Goal: Task Accomplishment & Management: Manage account settings

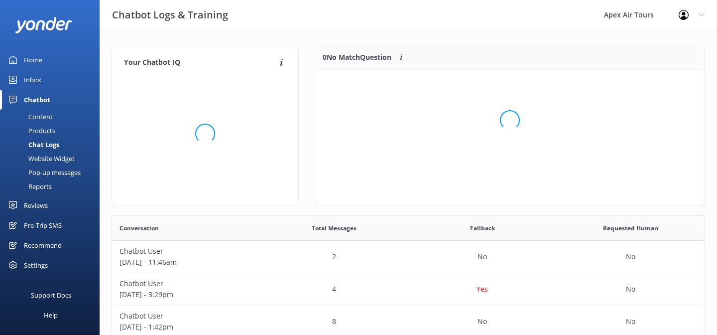
scroll to position [125, 389]
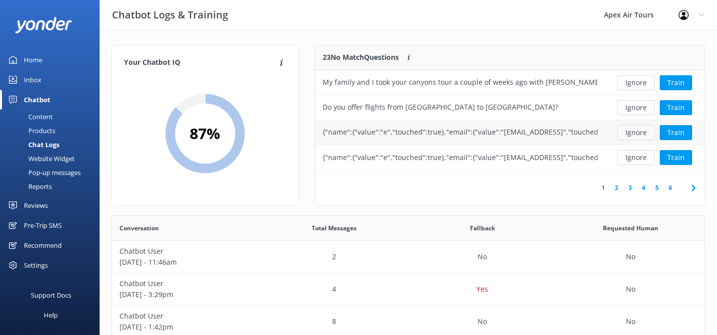
click at [639, 134] on button "Ignore" at bounding box center [635, 132] width 37 height 15
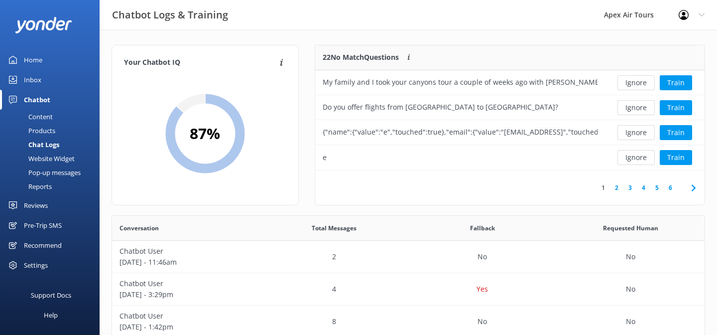
click at [639, 134] on button "Ignore" at bounding box center [635, 132] width 37 height 15
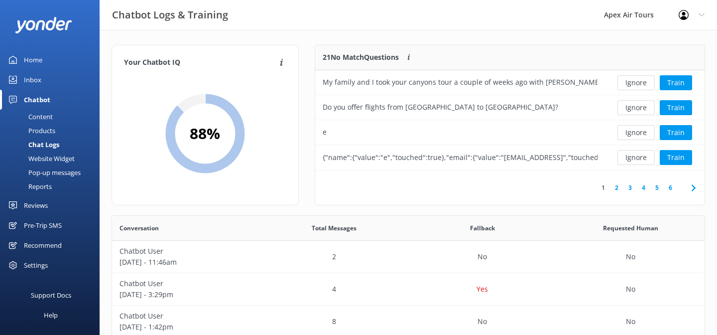
click at [639, 134] on button "Ignore" at bounding box center [635, 132] width 37 height 15
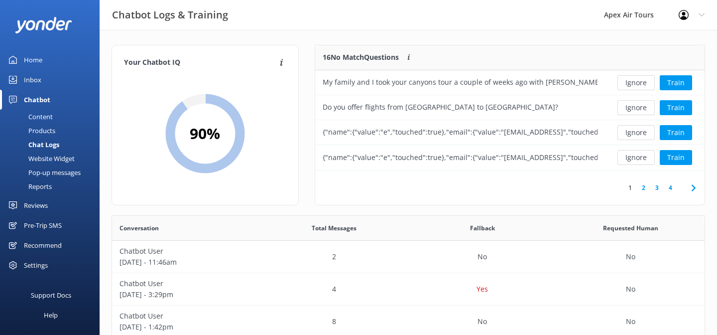
click at [639, 134] on button "Ignore" at bounding box center [635, 132] width 37 height 15
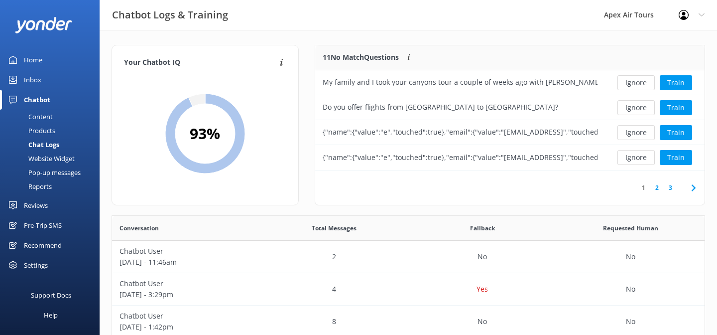
click at [639, 134] on button "Ignore" at bounding box center [635, 132] width 37 height 15
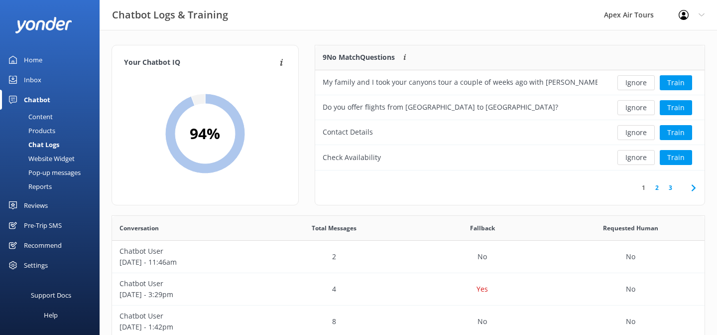
click at [639, 134] on button "Ignore" at bounding box center [635, 132] width 37 height 15
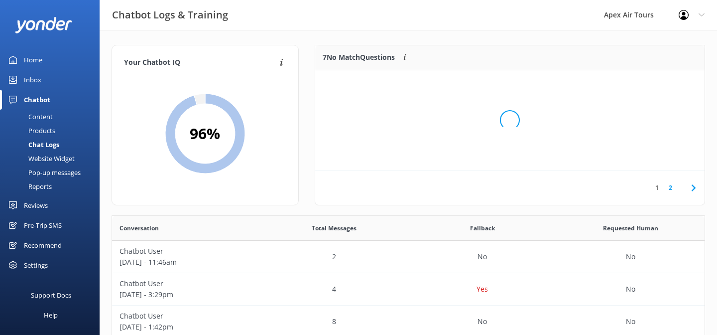
click at [639, 134] on div "Loading.." at bounding box center [509, 120] width 369 height 335
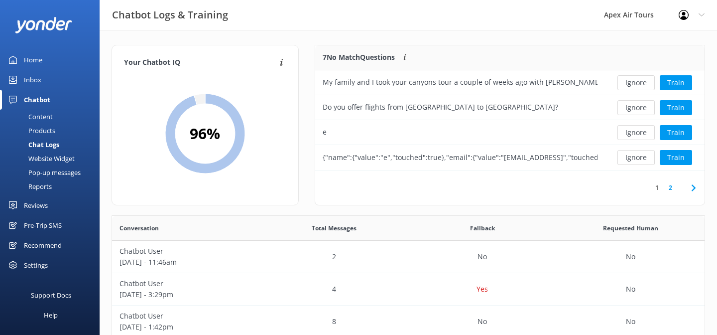
click at [639, 134] on button "Ignore" at bounding box center [635, 132] width 37 height 15
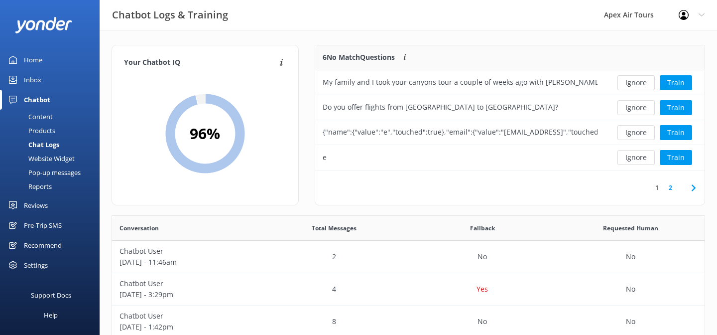
click at [639, 134] on button "Ignore" at bounding box center [635, 132] width 37 height 15
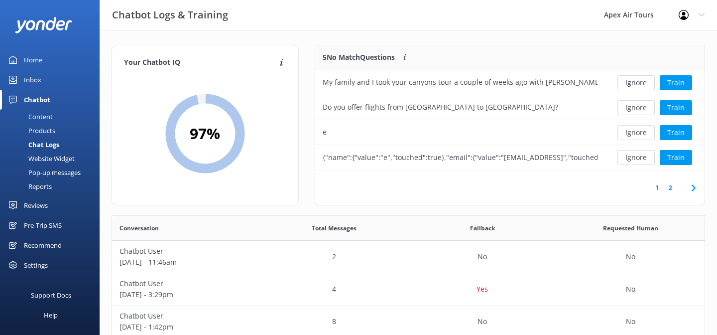
click at [639, 134] on button "Ignore" at bounding box center [635, 132] width 37 height 15
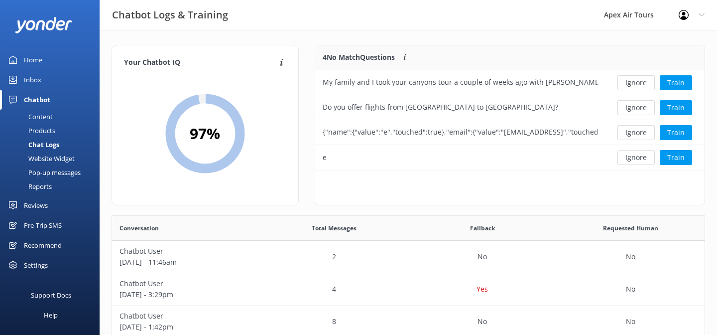
click at [639, 134] on button "Ignore" at bounding box center [635, 132] width 37 height 15
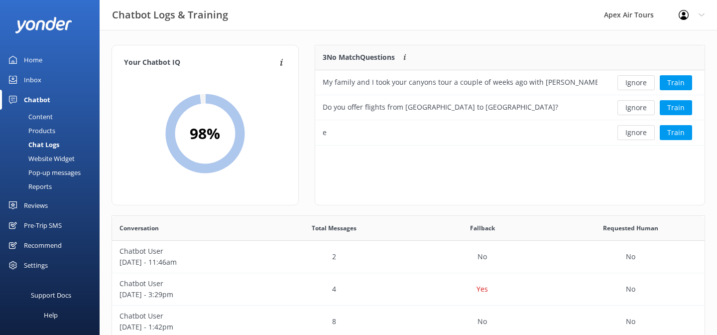
scroll to position [100, 389]
click at [639, 134] on button "Ignore" at bounding box center [635, 132] width 37 height 15
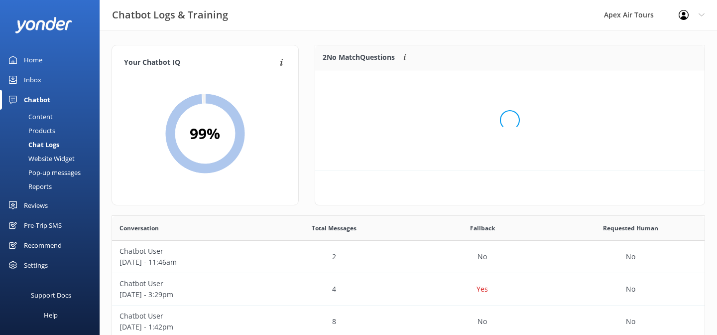
scroll to position [75, 389]
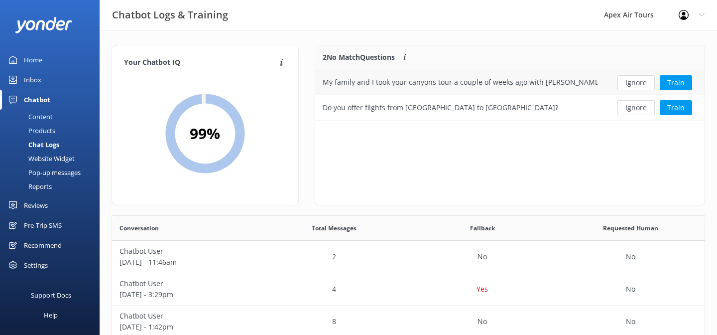
click at [491, 80] on div "My family and I took your canyons tour a couple of weeks ago with Jeff as our p…" at bounding box center [460, 82] width 275 height 11
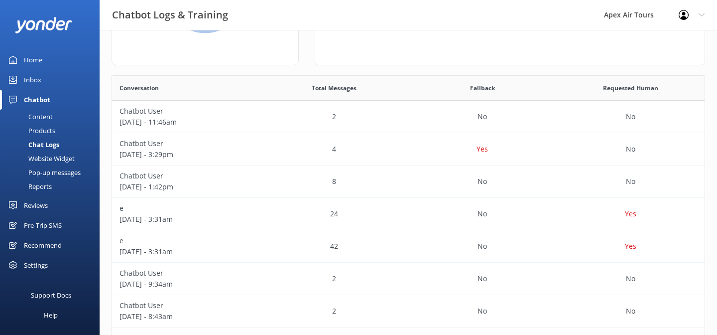
scroll to position [150, 0]
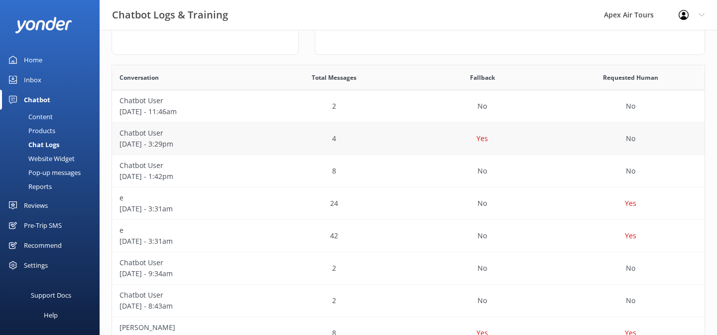
click at [288, 143] on div "4" at bounding box center [334, 138] width 148 height 32
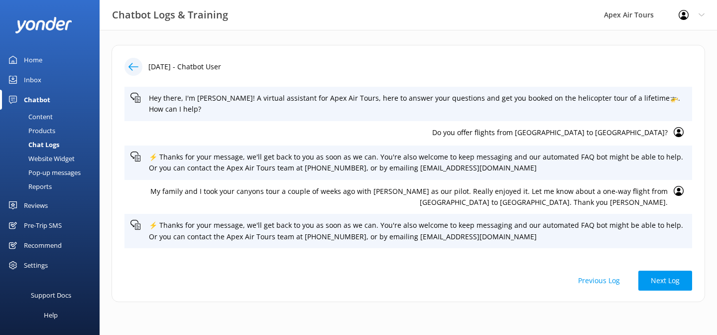
click at [342, 39] on div "19th Sep 2025 - Chatbot User Hey there, I'm Ariel! A virtual assistant for Apex…" at bounding box center [408, 176] width 617 height 292
click at [135, 72] on div at bounding box center [133, 67] width 18 height 18
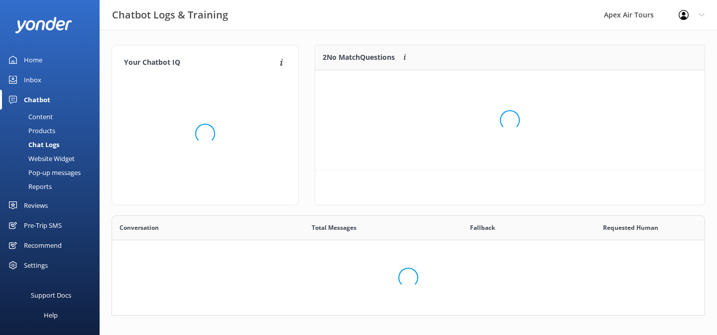
scroll to position [75, 389]
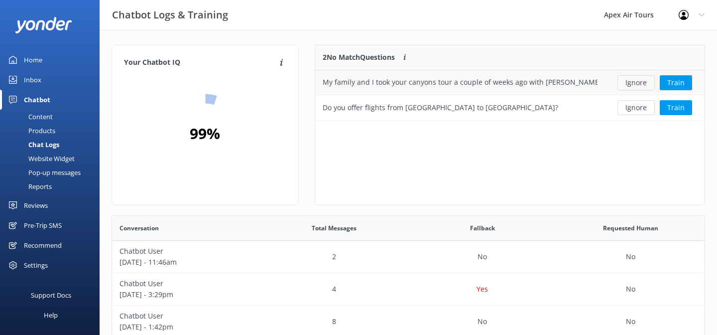
click at [635, 86] on button "Ignore" at bounding box center [635, 82] width 37 height 15
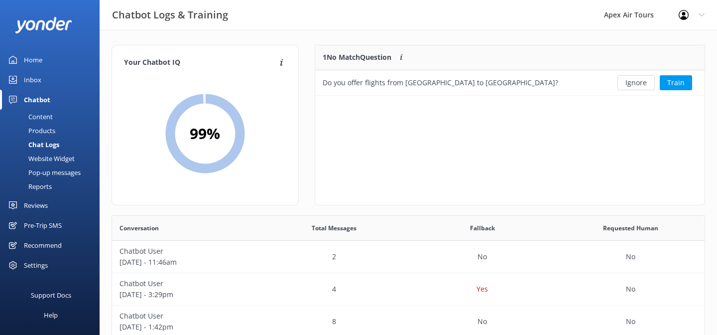
scroll to position [50, 389]
click at [635, 85] on button "Ignore" at bounding box center [635, 82] width 37 height 15
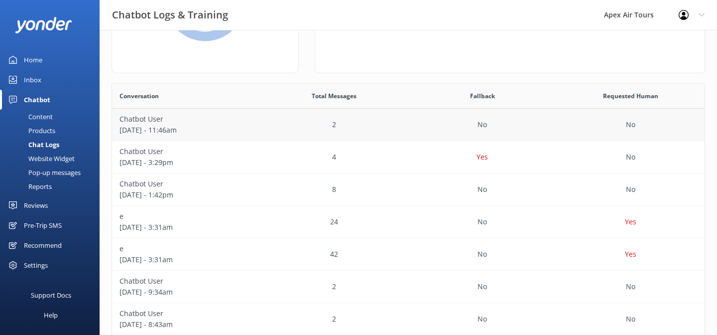
scroll to position [0, 0]
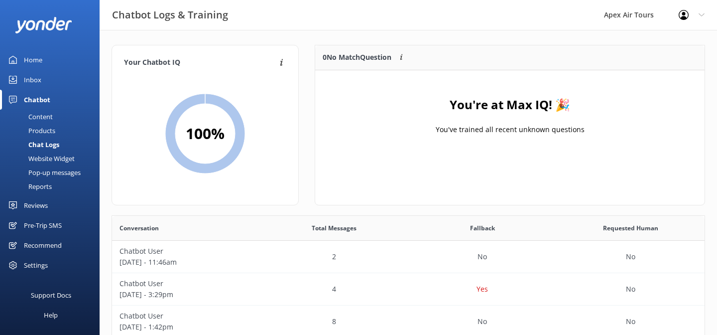
click at [39, 203] on div "Reviews" at bounding box center [36, 205] width 24 height 20
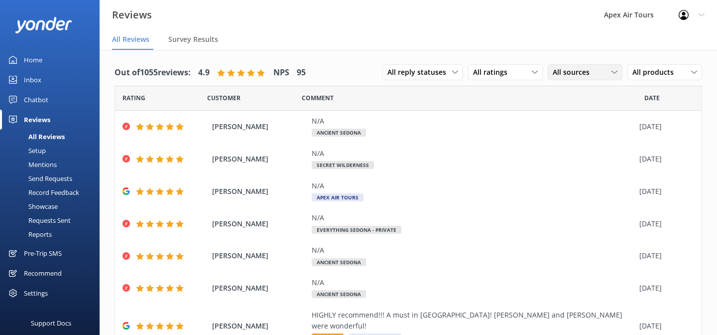
click at [585, 71] on span "All sources" at bounding box center [574, 72] width 43 height 11
click at [576, 150] on div "Google reviews" at bounding box center [591, 153] width 58 height 10
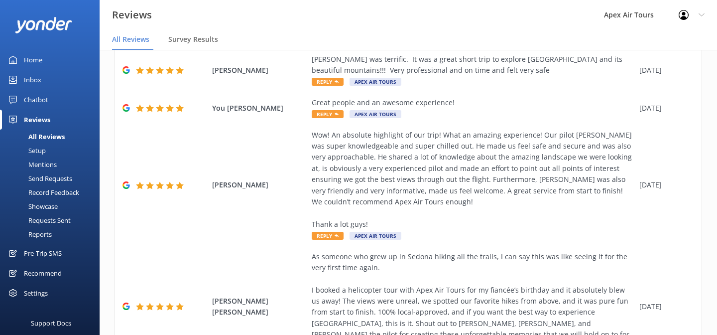
scroll to position [299, 0]
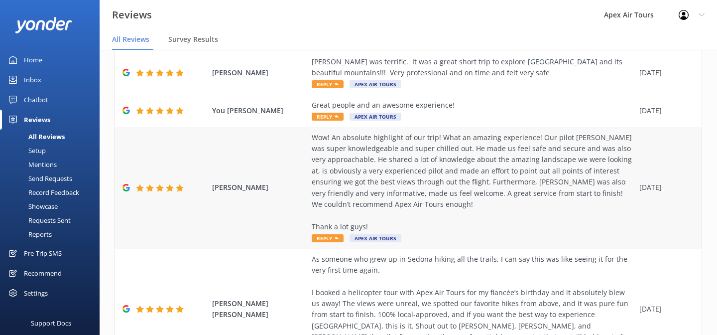
click at [332, 234] on span "Reply" at bounding box center [328, 238] width 32 height 8
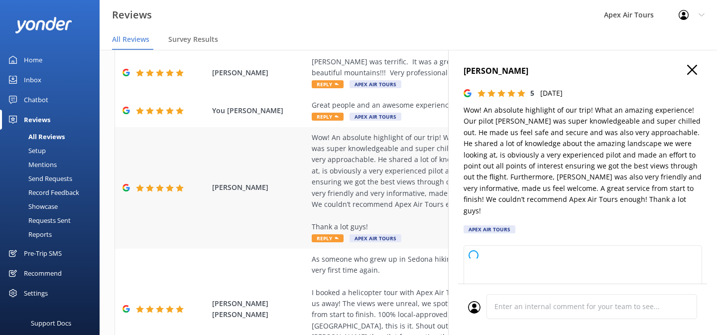
type textarea "Thank you so much for your wonderful review! We're thrilled to hear you had suc…"
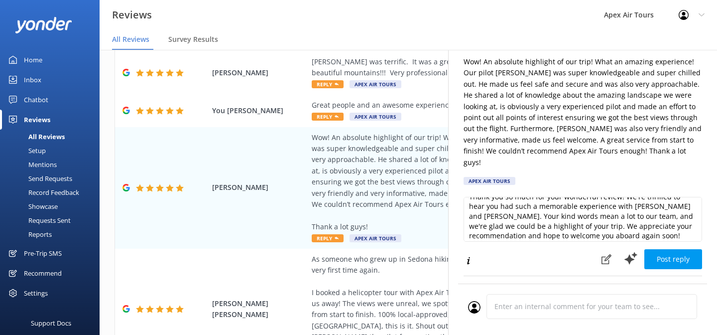
scroll to position [15, 0]
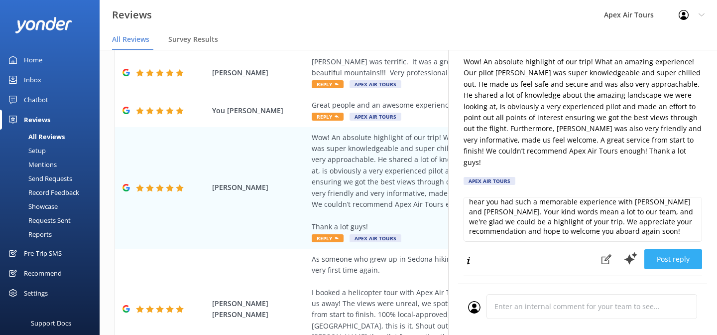
click at [691, 251] on button "Post reply" at bounding box center [673, 259] width 58 height 20
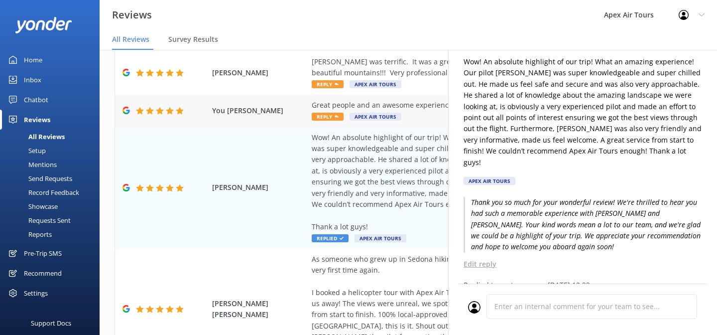
click at [336, 115] on use at bounding box center [337, 116] width 4 height 2
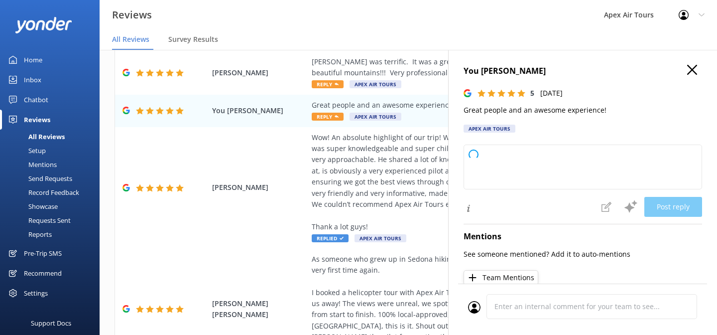
type textarea "Thank you so much for your kind words and fantastic rating! We're thrilled you …"
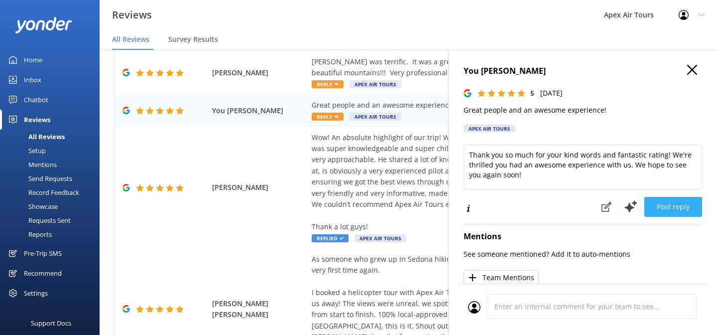
click at [683, 206] on button "Post reply" at bounding box center [673, 207] width 58 height 20
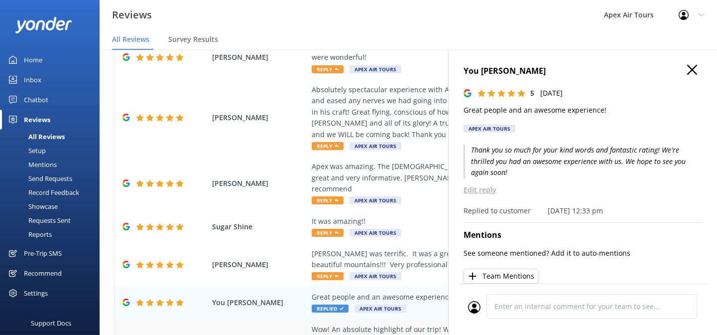
scroll to position [95, 0]
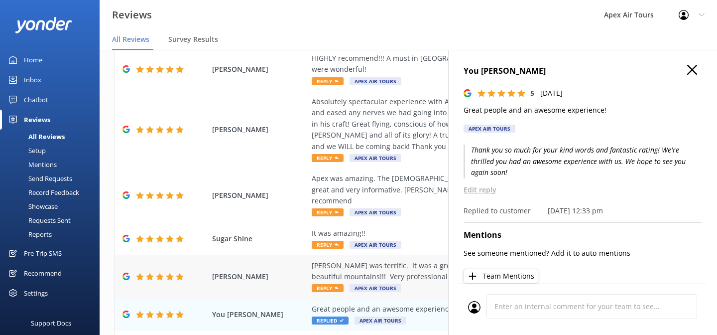
click at [329, 284] on span "Reply" at bounding box center [328, 288] width 32 height 8
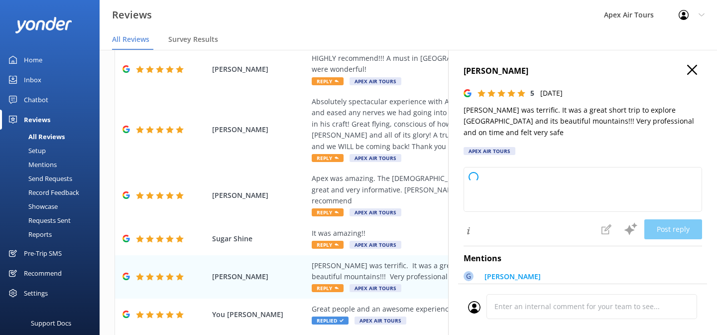
type textarea "Thank you so much for your kind words! We're thrilled to hear you enjoyed your …"
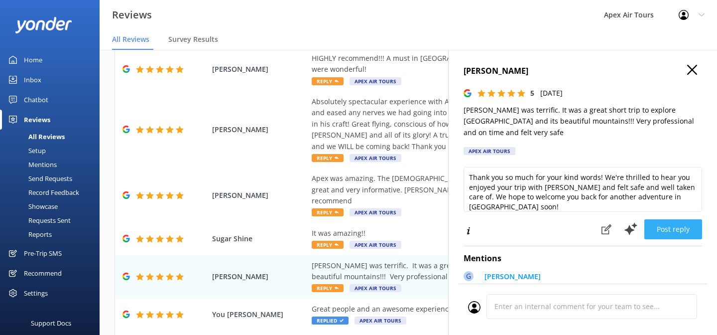
click at [673, 227] on button "Post reply" at bounding box center [673, 229] width 58 height 20
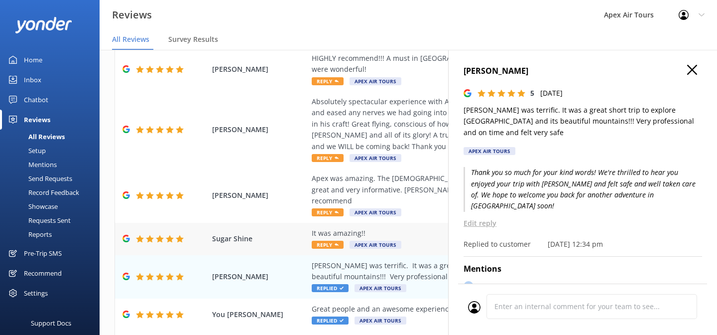
click at [327, 240] on span "Reply" at bounding box center [328, 244] width 32 height 8
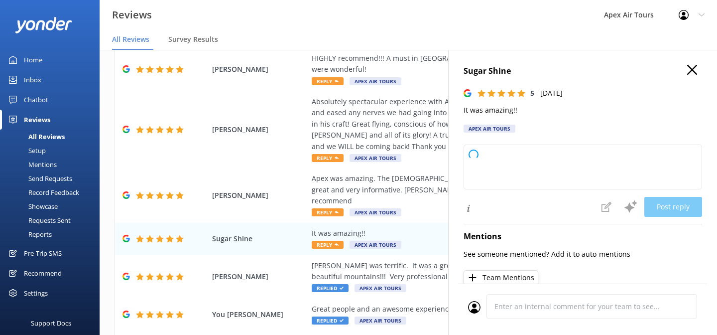
type textarea "Thank you so much for your wonderful feedback! We're thrilled to hear you had a…"
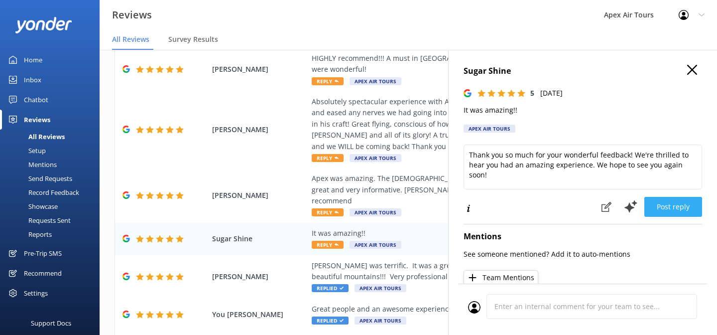
click at [691, 209] on button "Post reply" at bounding box center [673, 207] width 58 height 20
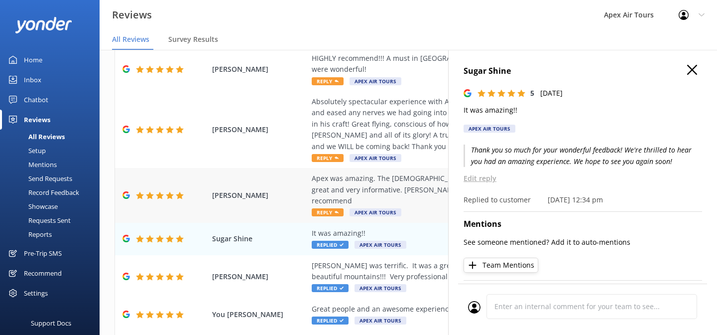
click at [328, 208] on span "Reply" at bounding box center [328, 212] width 32 height 8
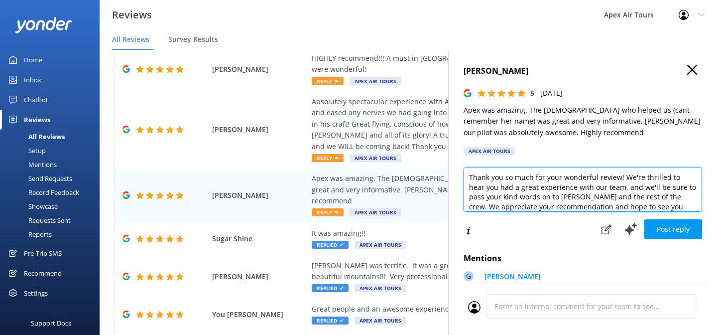
click at [631, 198] on textarea "Thank you so much for your wonderful review! We're thrilled to hear you had a g…" at bounding box center [583, 189] width 238 height 45
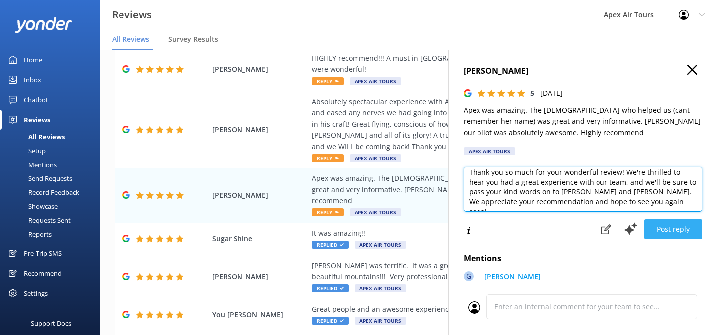
type textarea "Thank you so much for your wonderful review! We're thrilled to hear you had a g…"
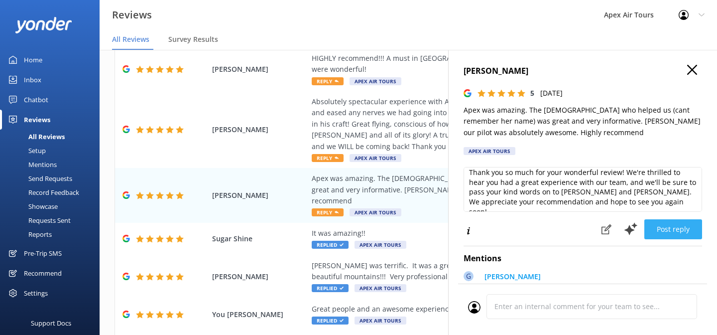
click at [688, 234] on button "Post reply" at bounding box center [673, 229] width 58 height 20
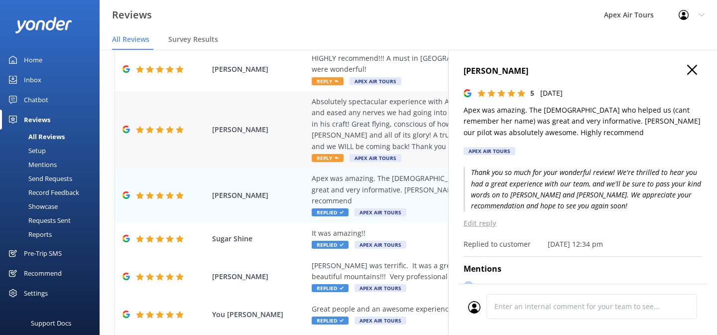
click at [324, 154] on span "Reply" at bounding box center [328, 158] width 32 height 8
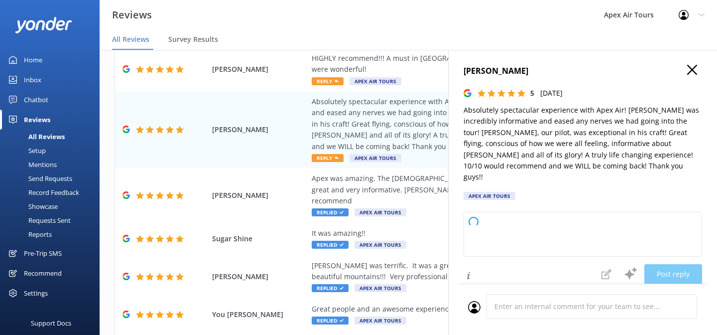
type textarea "Thank you so much for your wonderful review! We're thrilled to hear that Connor…"
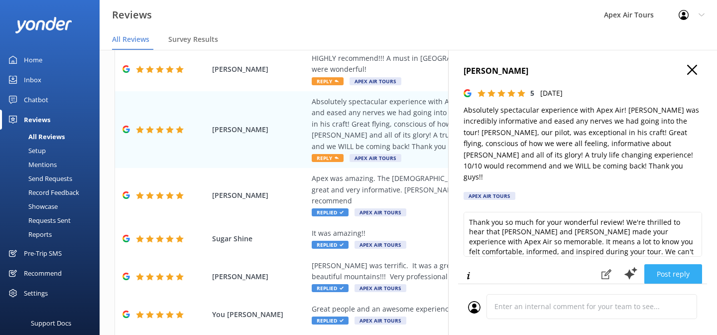
click at [667, 264] on button "Post reply" at bounding box center [673, 274] width 58 height 20
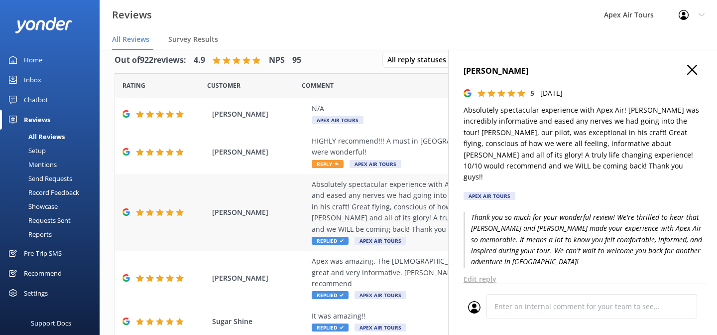
scroll to position [0, 0]
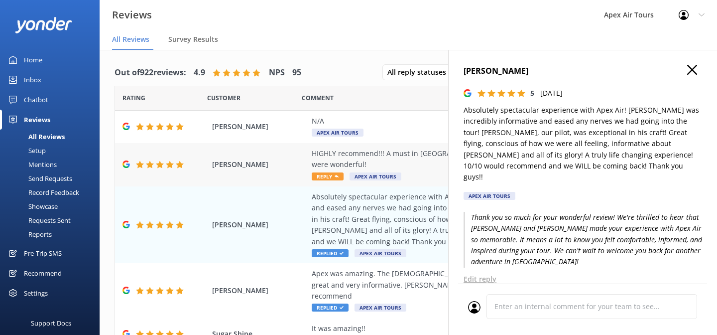
click at [329, 172] on span "Reply" at bounding box center [328, 176] width 32 height 8
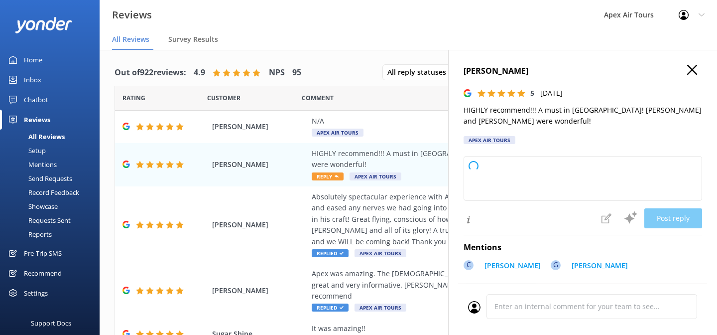
type textarea "Thank you so much for your wonderful review! We're thrilled you had a great exp…"
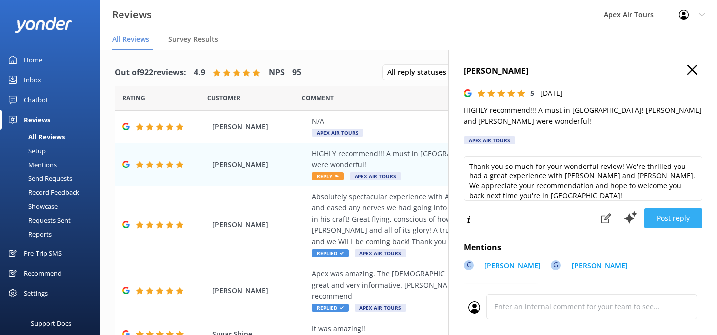
click at [666, 219] on button "Post reply" at bounding box center [673, 218] width 58 height 20
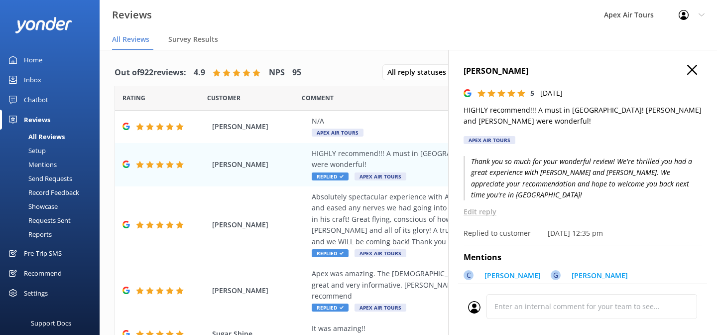
click at [695, 69] on icon "button" at bounding box center [692, 70] width 10 height 10
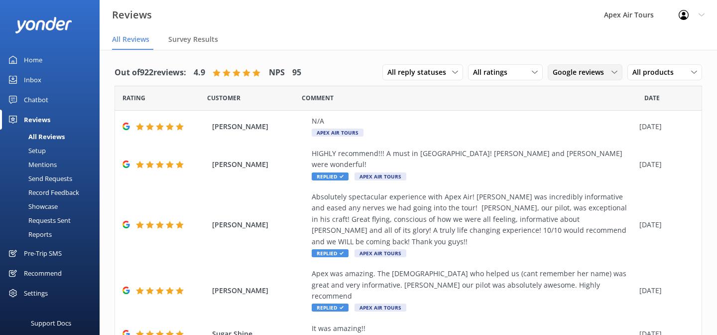
click at [583, 75] on span "Google reviews" at bounding box center [581, 72] width 57 height 11
click at [586, 115] on div "Yonder survey" at bounding box center [590, 113] width 56 height 10
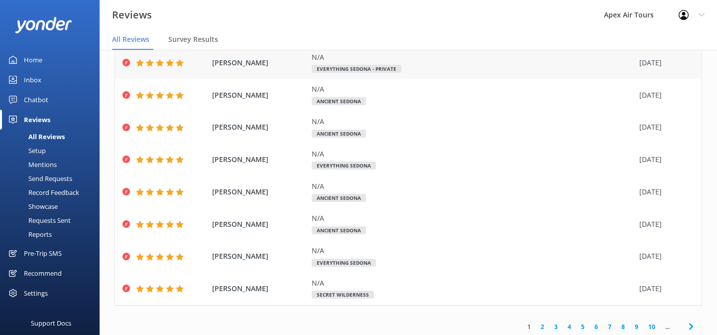
scroll to position [131, 0]
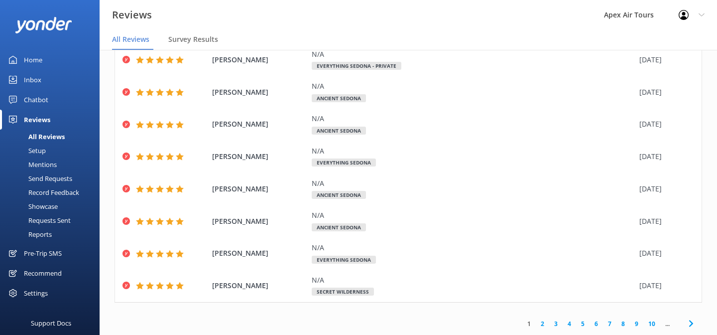
click at [543, 323] on link "2" at bounding box center [542, 323] width 13 height 9
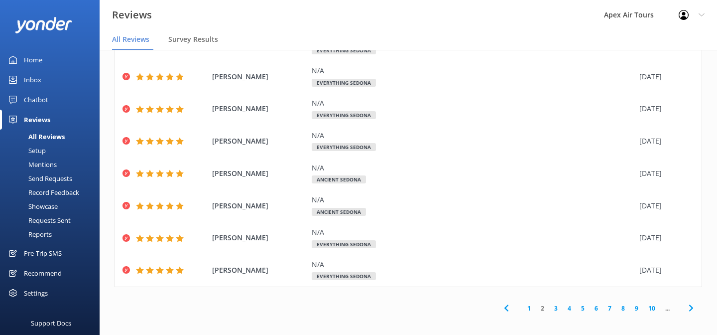
scroll to position [20, 0]
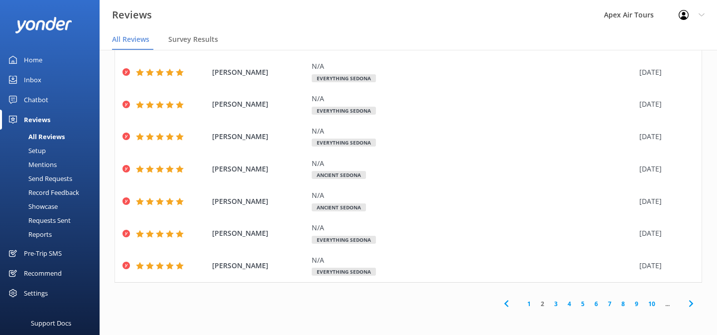
click at [528, 304] on link "1" at bounding box center [528, 303] width 13 height 9
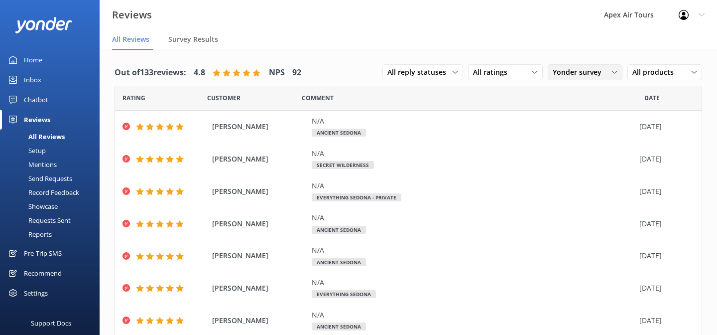
click at [596, 68] on span "Yonder survey" at bounding box center [580, 72] width 55 height 11
click at [587, 150] on div "Google reviews" at bounding box center [591, 153] width 58 height 10
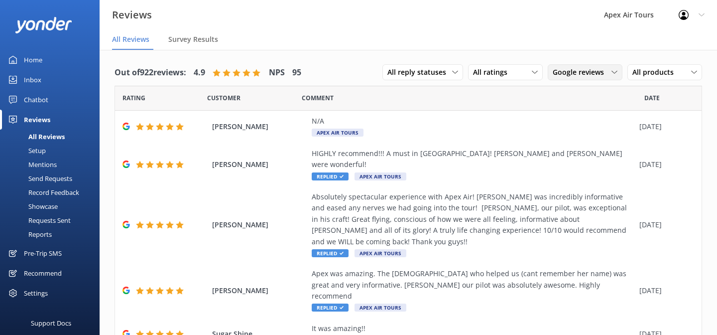
click at [599, 74] on span "Google reviews" at bounding box center [581, 72] width 57 height 11
click at [578, 110] on div "Yonder survey" at bounding box center [590, 113] width 56 height 10
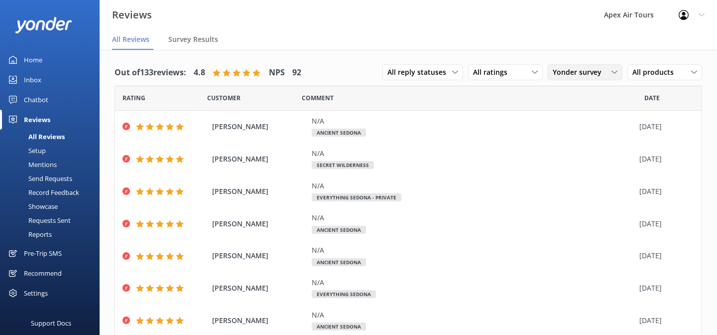
click at [594, 77] on span "Yonder survey" at bounding box center [580, 72] width 55 height 11
click at [592, 131] on div "Heard by staff" at bounding box center [589, 133] width 55 height 10
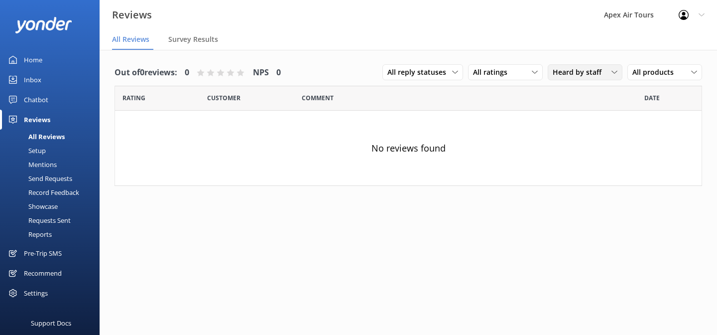
click at [596, 69] on span "Heard by staff" at bounding box center [580, 72] width 55 height 11
click at [589, 108] on div "Yonder survey" at bounding box center [590, 113] width 56 height 10
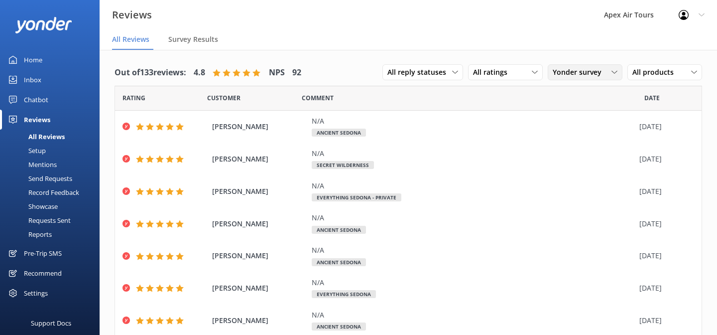
click at [602, 76] on span "Yonder survey" at bounding box center [580, 72] width 55 height 11
click at [605, 148] on link "Google reviews" at bounding box center [592, 153] width 89 height 20
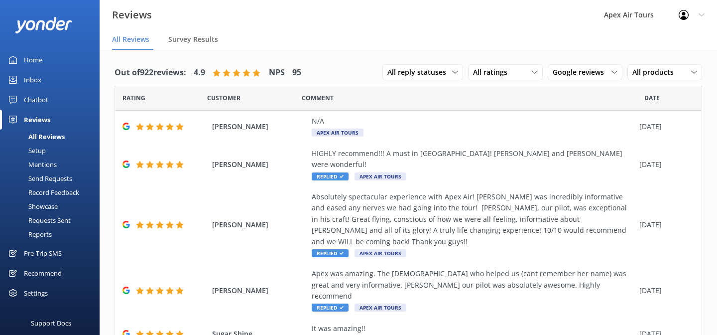
click at [41, 275] on div "Recommend" at bounding box center [43, 273] width 38 height 20
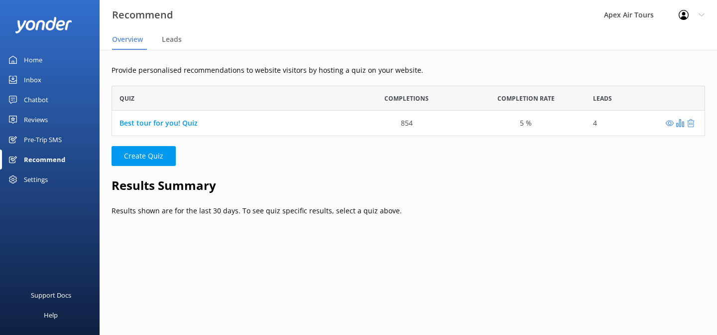
scroll to position [50, 593]
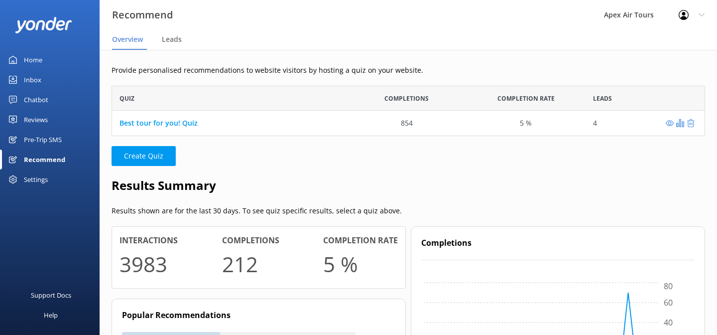
click at [38, 120] on div "Reviews" at bounding box center [36, 120] width 24 height 20
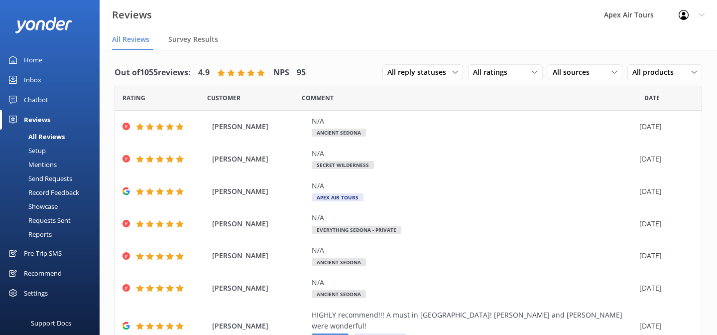
click at [37, 148] on div "Setup" at bounding box center [26, 150] width 40 height 14
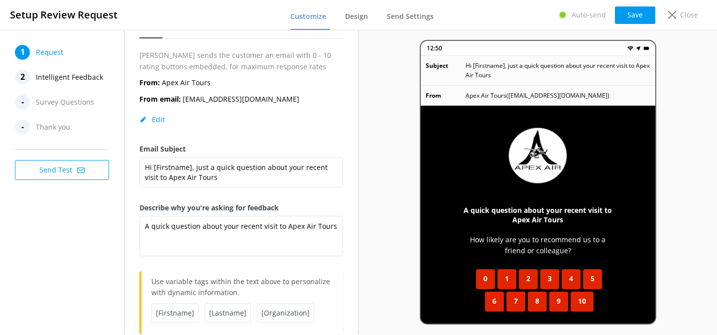
scroll to position [56, 0]
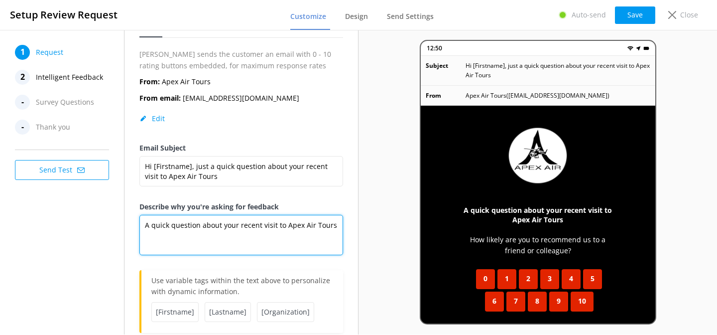
click at [145, 224] on textarea "A quick question about your recent visit to Apex Air Tours" at bounding box center [241, 235] width 204 height 40
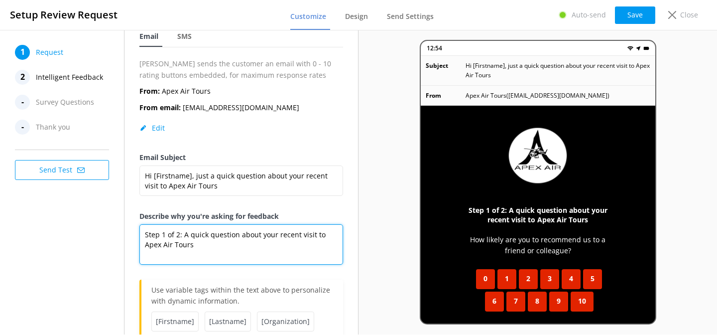
scroll to position [0, 0]
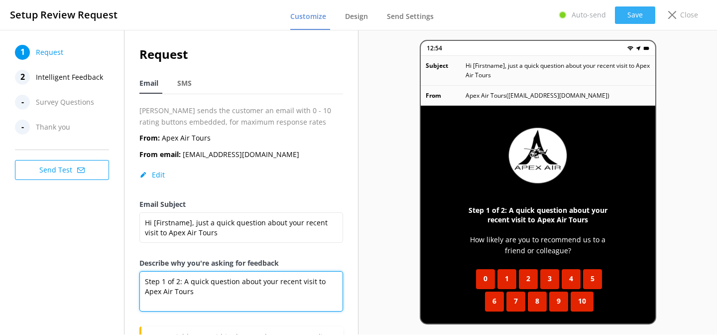
type textarea "Step 1 of 2: A quick question about your recent visit to Apex Air Tours"
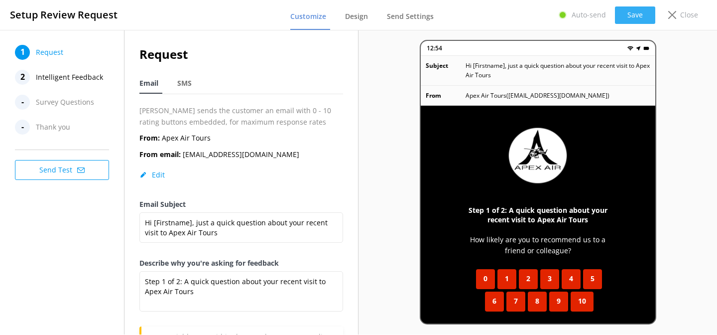
click at [637, 12] on button "Save" at bounding box center [635, 14] width 40 height 17
click at [24, 77] on div "2" at bounding box center [22, 77] width 15 height 15
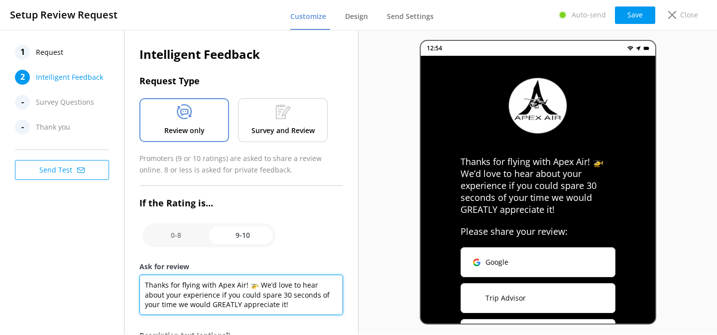
click at [145, 281] on textarea "Thanks for flying with Apex Air! 🚁 We’d love to hear about your experience if y…" at bounding box center [241, 294] width 204 height 40
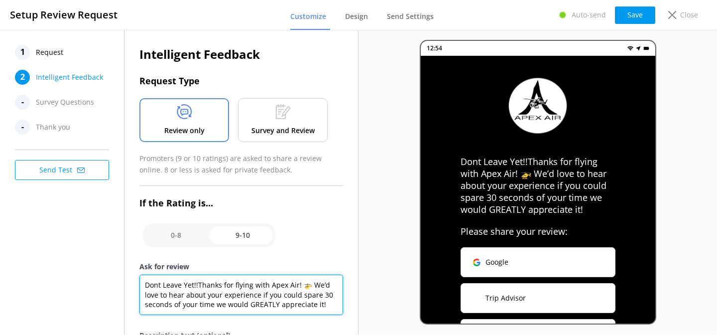
click at [162, 284] on textarea "Dont Leave Yet!!Thanks for flying with Apex Air! 🚁 We’d love to hear about your…" at bounding box center [241, 294] width 204 height 40
click at [185, 286] on textarea "DONT Leave Yet!!Thanks for flying with Apex Air! 🚁 We’d love to hear about your…" at bounding box center [241, 294] width 204 height 40
click at [199, 284] on textarea "DONT LEAVE Yet!!Thanks for flying with Apex Air! 🚁 We’d love to hear about your…" at bounding box center [241, 294] width 204 height 40
click at [204, 285] on textarea "DONT LEAVE YET!!Thanks for flying with Apex Air! 🚁 We’d love to hear about your…" at bounding box center [241, 294] width 204 height 40
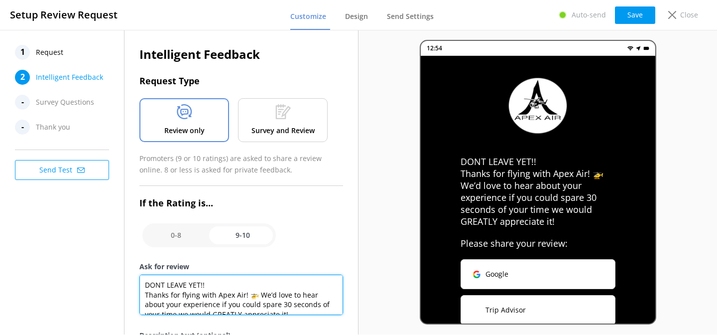
click at [220, 284] on textarea "DONT LEAVE YET!! Thanks for flying with Apex Air! 🚁 We’d love to hear about you…" at bounding box center [241, 294] width 204 height 40
click at [199, 283] on textarea "DONT LEAVE YET!! Last Step! Thanks for flying with Apex Air! 🚁 We’d love to hea…" at bounding box center [241, 294] width 204 height 40
click at [144, 285] on textarea "DONT LEAVE YET!! Last Step! Thanks for flying with Apex Air! 🚁 We’d love to hea…" at bounding box center [241, 294] width 204 height 40
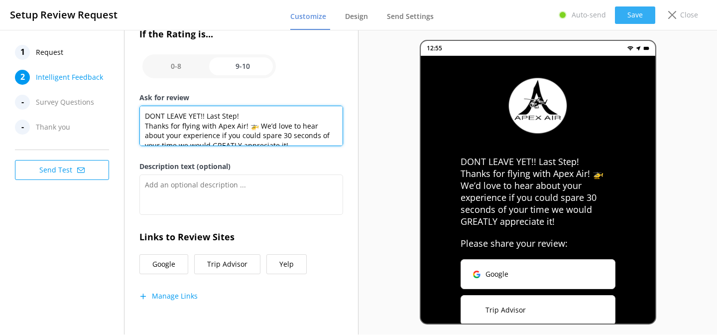
type textarea "DONT LEAVE YET!! Last Step! Thanks for flying with Apex Air! 🚁 We’d love to hea…"
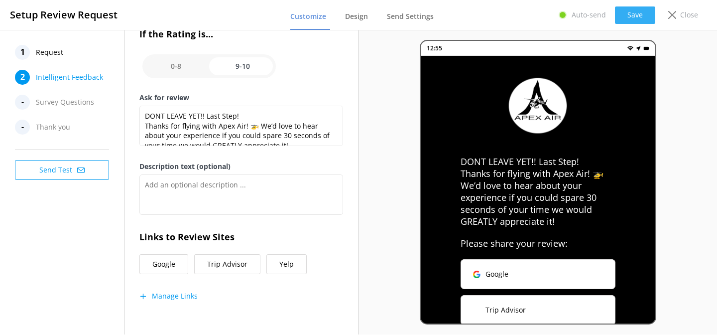
click at [641, 16] on button "Save" at bounding box center [635, 14] width 40 height 17
click at [179, 70] on input "checkbox" at bounding box center [208, 66] width 133 height 24
checkbox input "false"
type textarea "Please tell us why"
type textarea "Your feedback is important to help us improve"
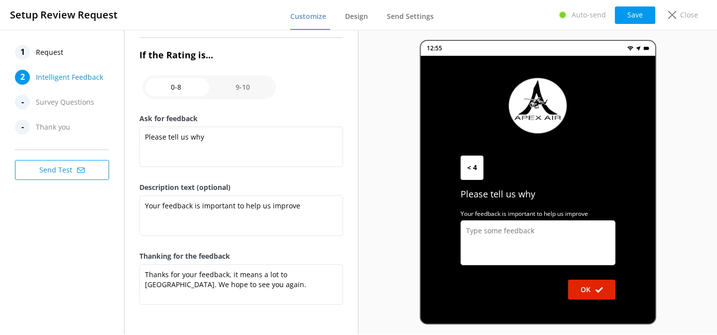
scroll to position [146, 0]
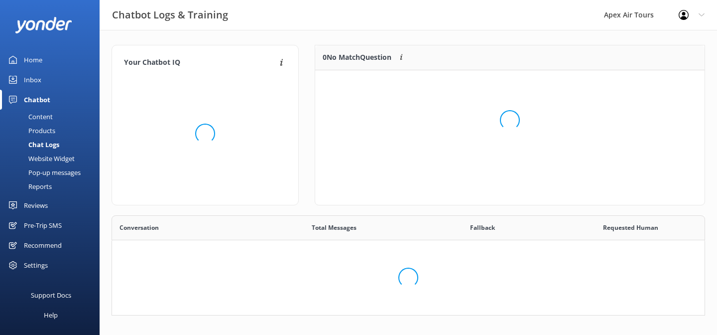
scroll to position [100, 593]
click at [41, 204] on div "Reviews" at bounding box center [36, 205] width 24 height 20
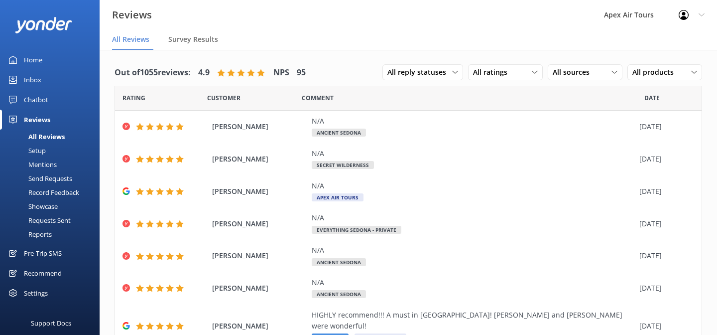
click at [45, 149] on div "Setup" at bounding box center [26, 150] width 40 height 14
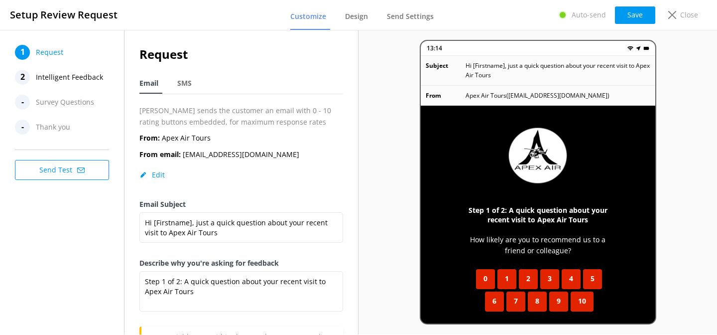
scroll to position [56, 0]
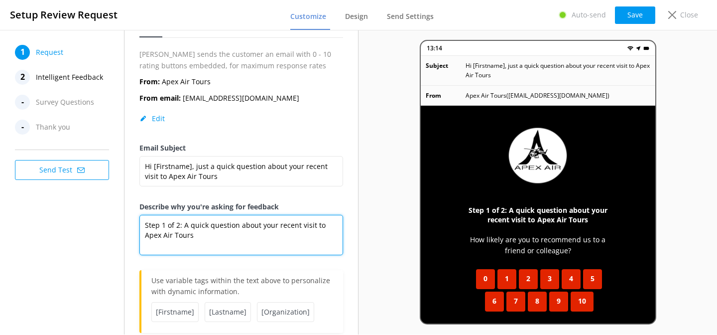
click at [181, 225] on textarea "Step 1 of 2: A quick question about your recent visit to Apex Air Tours" at bounding box center [241, 235] width 204 height 40
type textarea "Step 1 of 2: A quick question about your recent visit to Apex Air Tours"
